Goal: Information Seeking & Learning: Learn about a topic

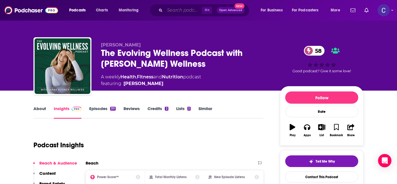
click at [178, 10] on input "Search podcasts, credits, & more..." at bounding box center [183, 10] width 37 height 9
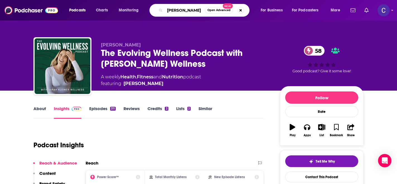
type input "[PERSON_NAME]"
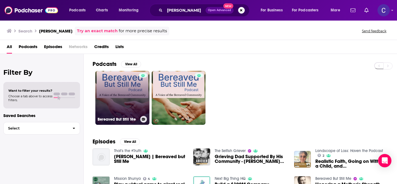
click at [122, 101] on link "Bereaved But Still Me" at bounding box center [122, 98] width 54 height 54
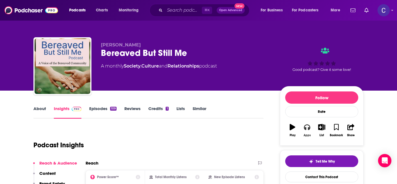
click at [306, 132] on button "Apps" at bounding box center [307, 131] width 14 height 20
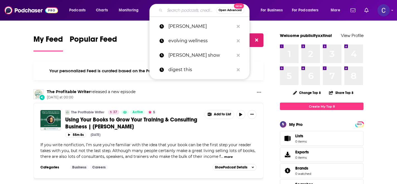
click at [189, 11] on input "Search podcasts, credits, & more..." at bounding box center [190, 10] width 51 height 9
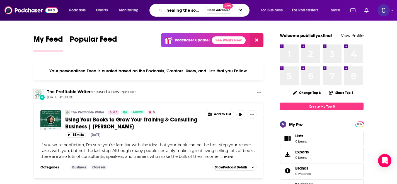
scroll to position [0, 3]
type input "healing the source"
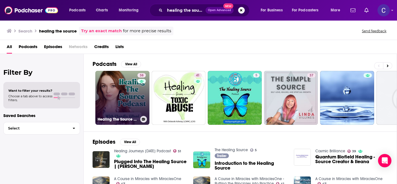
click at [127, 100] on link "38 Healing The Source Podcast" at bounding box center [122, 98] width 54 height 54
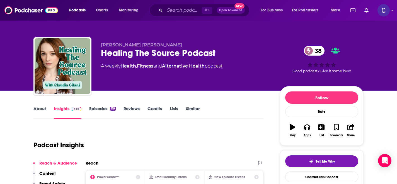
scroll to position [4, 0]
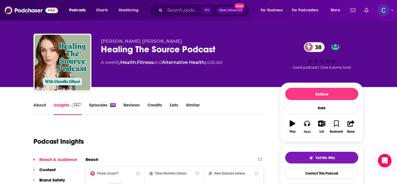
click at [308, 124] on icon "button" at bounding box center [307, 124] width 6 height 6
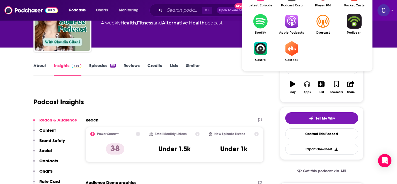
scroll to position [45, 0]
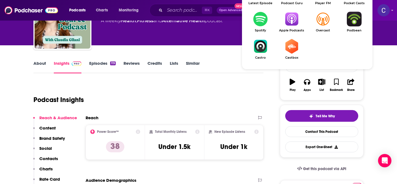
click at [290, 15] on img "Show Listen On dropdown" at bounding box center [291, 19] width 31 height 15
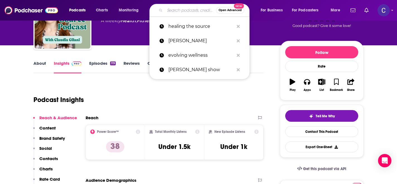
click at [179, 13] on input "Search podcasts, credits, & more..." at bounding box center [190, 10] width 51 height 9
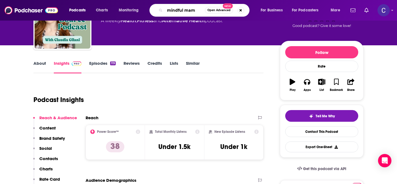
type input "mindful mama"
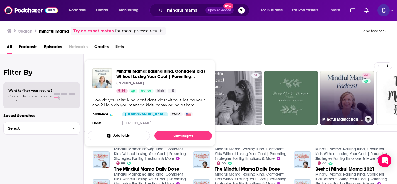
click at [347, 94] on link "66 Mindful Mama: Raising Kind, Confident Kids Without Losing Your Cool | Parent…" at bounding box center [347, 98] width 54 height 54
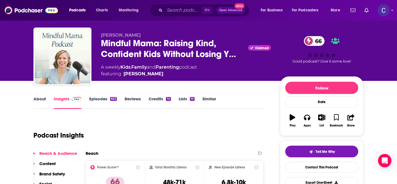
scroll to position [9, 0]
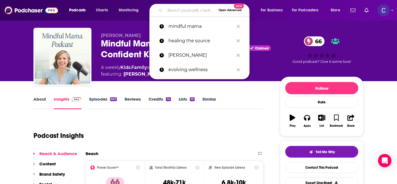
click at [183, 13] on input "Search podcasts, credits, & more..." at bounding box center [190, 10] width 51 height 9
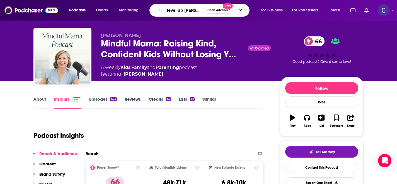
type input "level up paul alex"
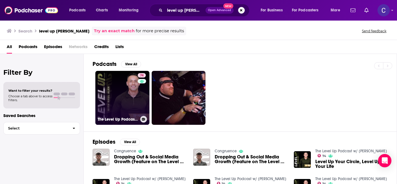
click at [117, 103] on link "74 The Level Up Podcast w/ Paul Alex" at bounding box center [122, 98] width 54 height 54
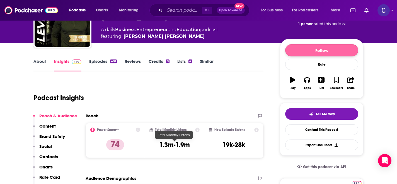
scroll to position [8, 0]
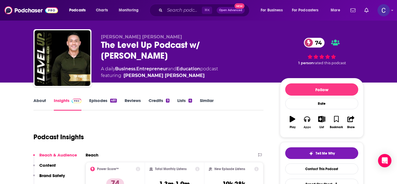
click at [307, 123] on button "Apps" at bounding box center [307, 123] width 14 height 20
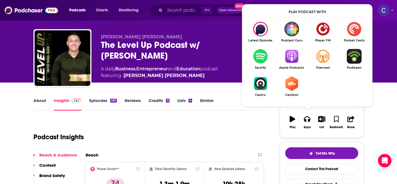
click at [291, 58] on img "Show Listen On dropdown" at bounding box center [291, 56] width 31 height 15
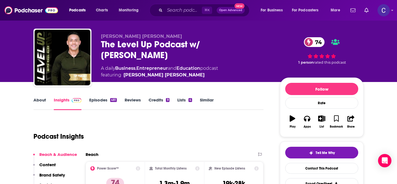
scroll to position [0, 0]
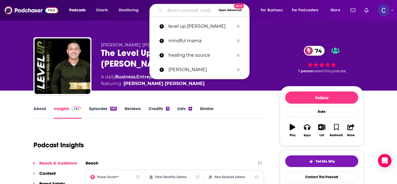
click at [176, 13] on input "Search podcasts, credits, & more..." at bounding box center [190, 10] width 51 height 9
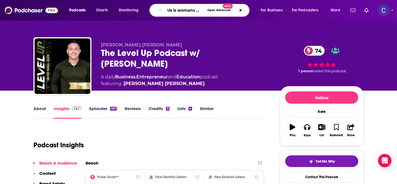
scroll to position [0, 7]
type input "this is womans work"
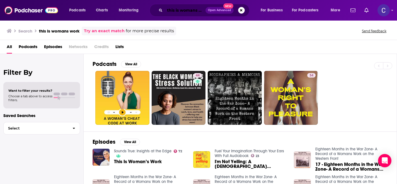
click at [194, 11] on input "this is womans work" at bounding box center [185, 10] width 41 height 9
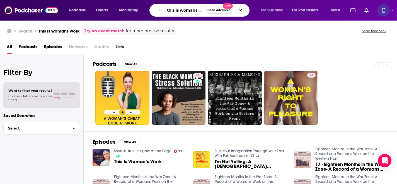
click at [198, 11] on input "this is womans work" at bounding box center [185, 10] width 40 height 9
type input "this is womans work podcast"
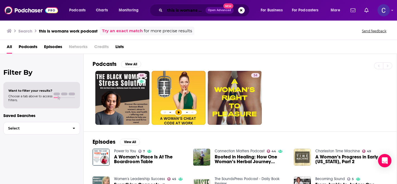
click at [179, 12] on input "this is womans work podcast" at bounding box center [185, 10] width 41 height 9
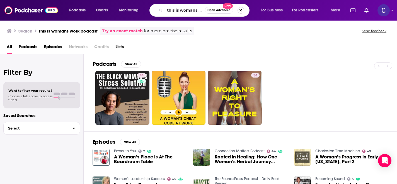
click at [239, 10] on button "Search podcasts, credits, & more..." at bounding box center [240, 10] width 7 height 7
type input "fitish"
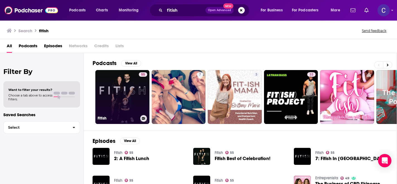
click at [118, 103] on link "55 Fitish" at bounding box center [122, 97] width 54 height 54
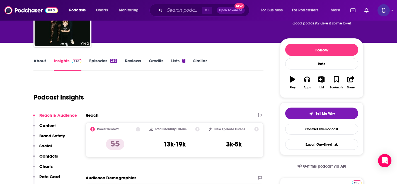
scroll to position [6, 0]
